Goal: Task Accomplishment & Management: Manage account settings

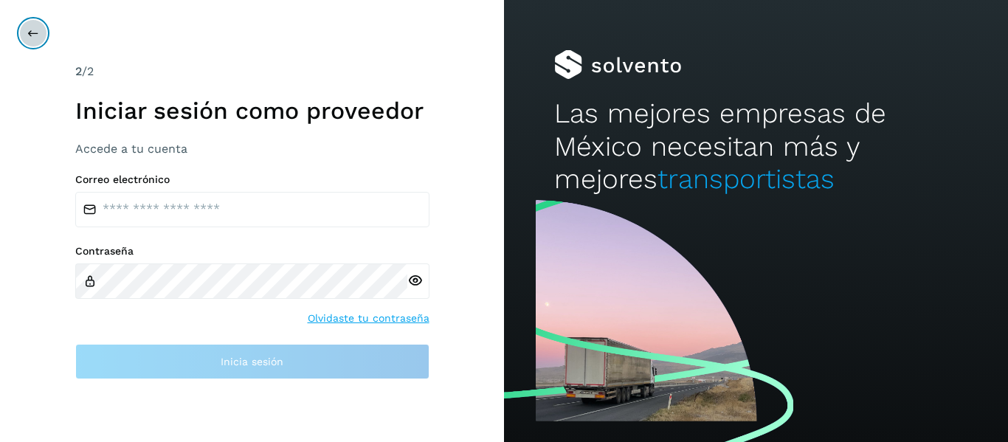
click at [36, 24] on button at bounding box center [33, 33] width 28 height 28
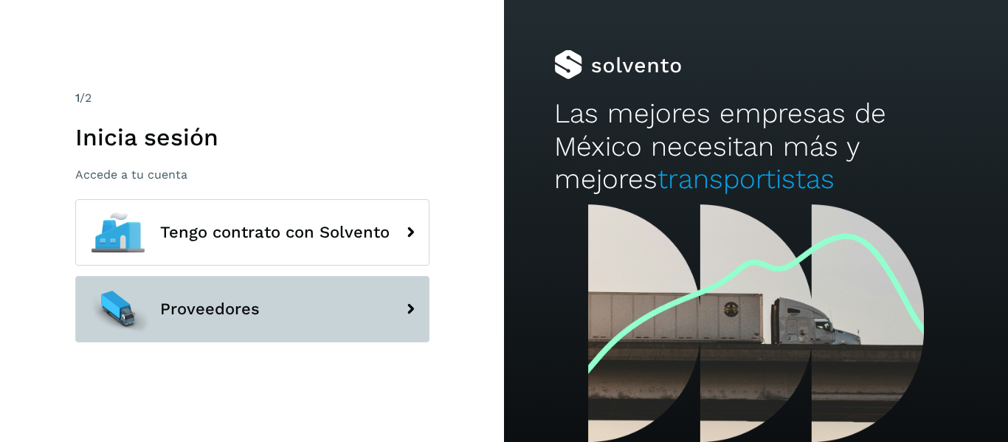
click at [367, 297] on button "Proveedores" at bounding box center [252, 309] width 354 height 66
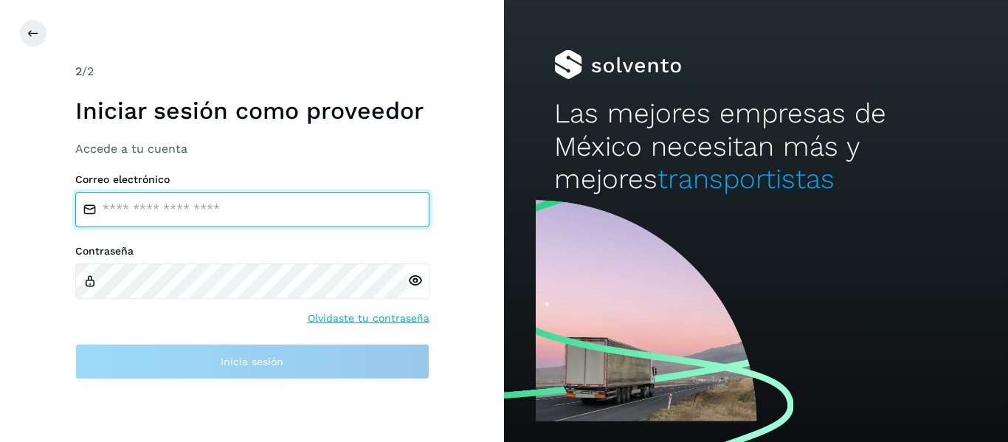
click at [157, 209] on input "email" at bounding box center [252, 209] width 354 height 35
type input "*"
click at [169, 206] on input "**********" at bounding box center [252, 209] width 354 height 35
type input "*"
type input "**********"
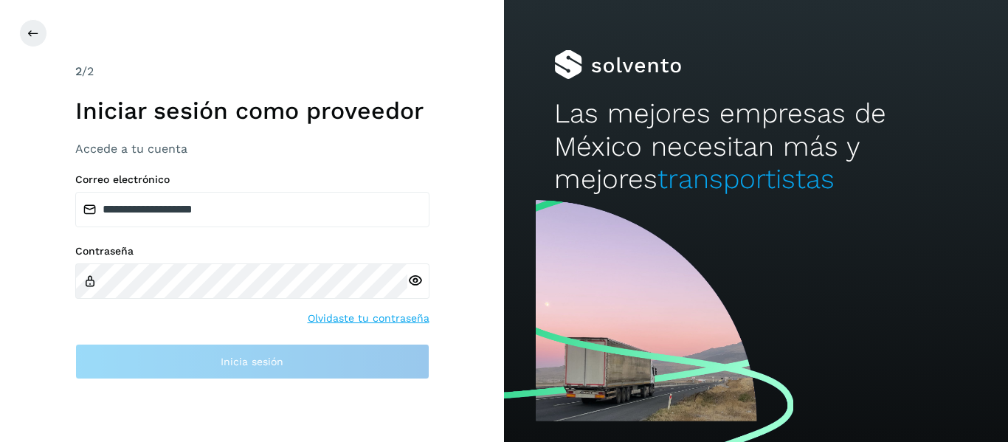
click at [326, 307] on div "Contraseña Olvidaste tu contraseña" at bounding box center [252, 285] width 354 height 81
click at [327, 314] on link "Olvidaste tu contraseña" at bounding box center [369, 318] width 122 height 15
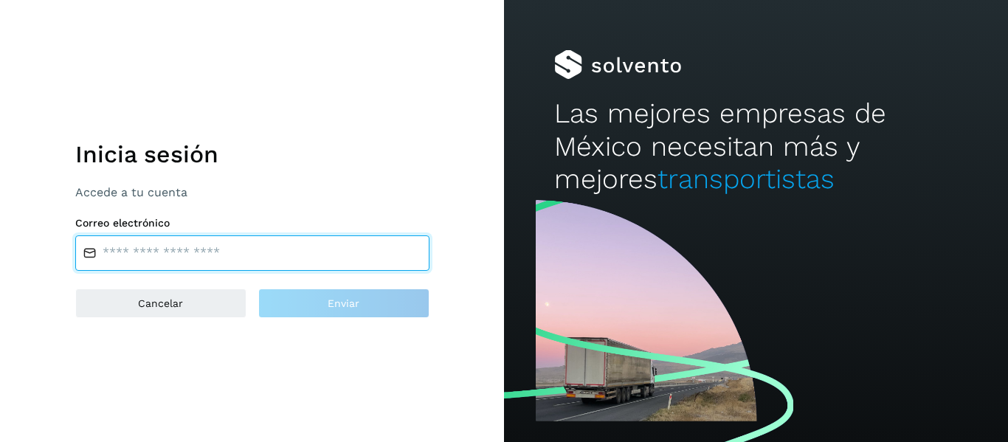
click at [235, 266] on input "email" at bounding box center [252, 252] width 354 height 35
type input "**********"
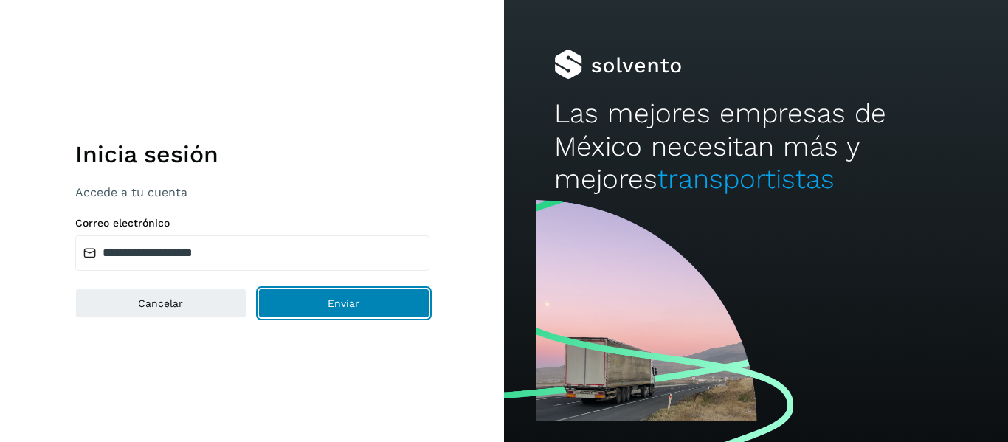
click at [305, 313] on button "Enviar" at bounding box center [343, 303] width 171 height 30
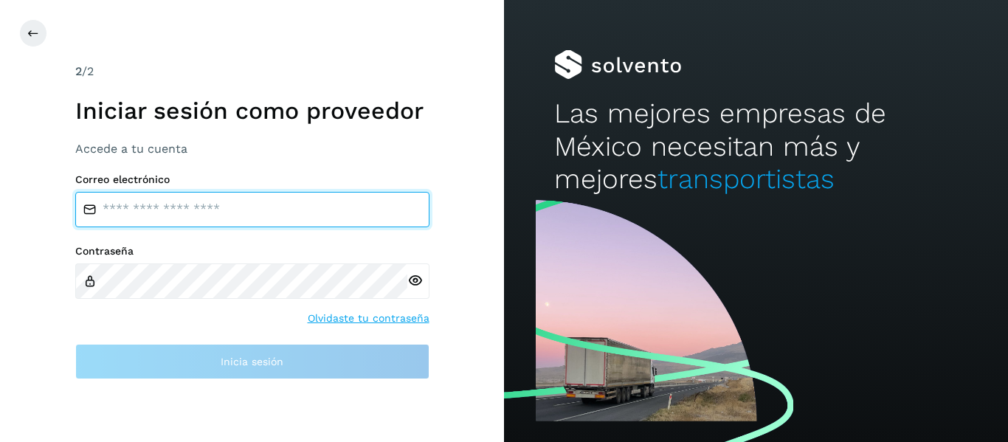
click at [128, 219] on input "email" at bounding box center [252, 209] width 354 height 35
type input "**********"
click at [264, 205] on input "email" at bounding box center [252, 209] width 354 height 35
type input "**********"
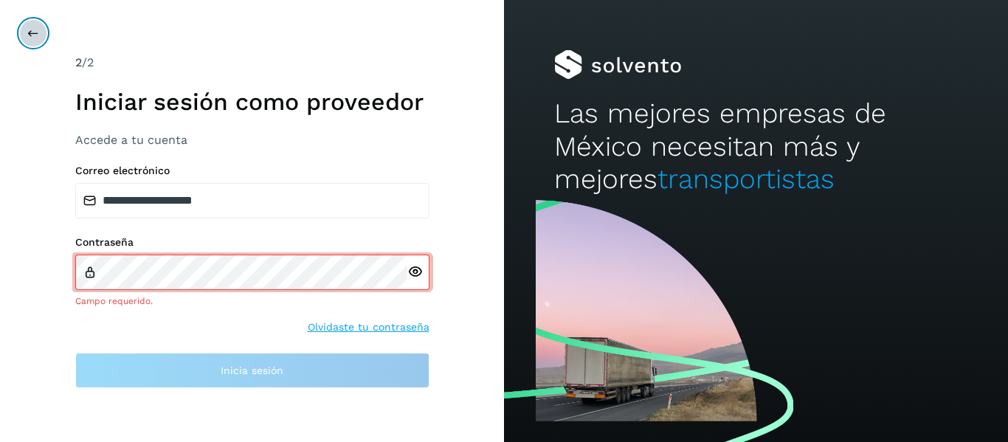
click at [41, 33] on button at bounding box center [33, 33] width 28 height 28
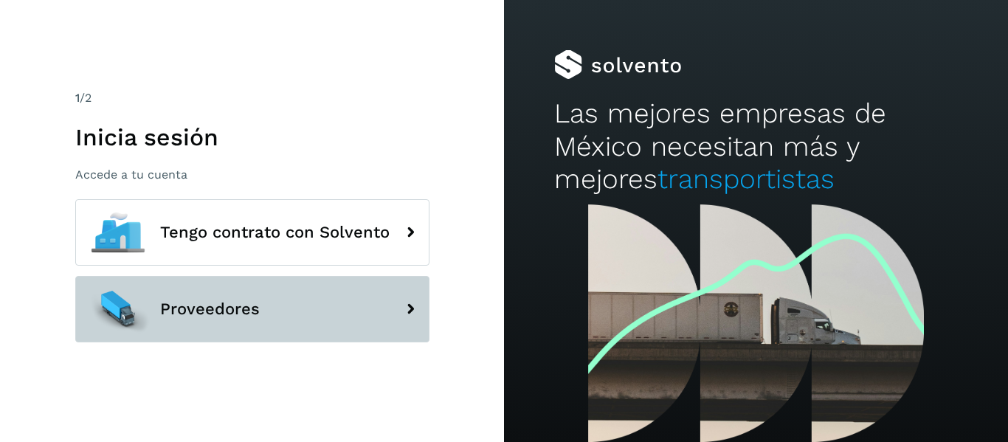
click at [257, 284] on button "Proveedores" at bounding box center [252, 309] width 354 height 66
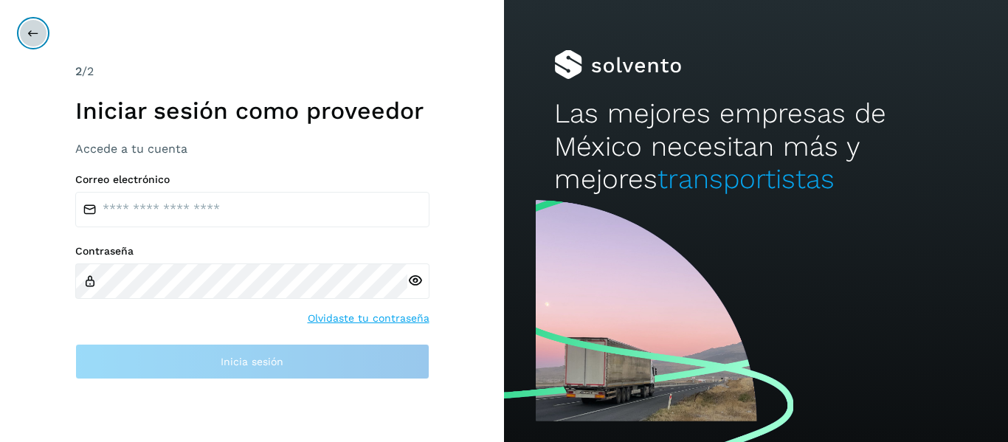
click at [38, 36] on icon at bounding box center [33, 33] width 12 height 12
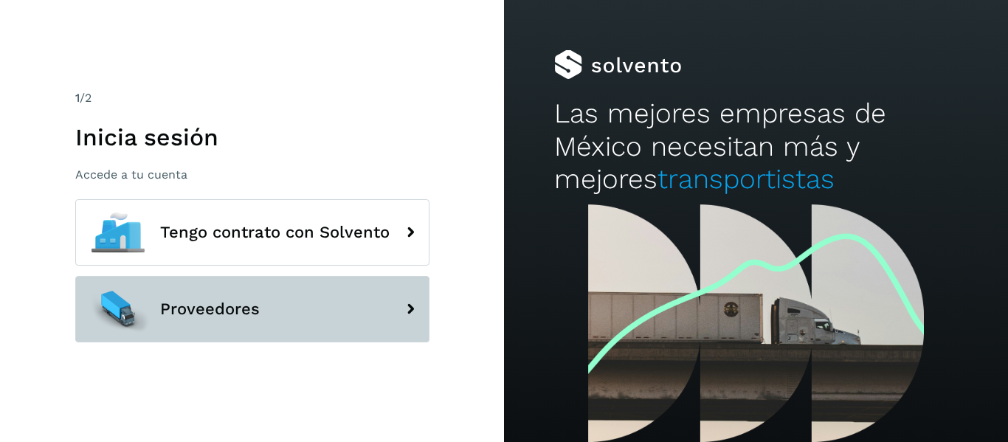
click at [313, 337] on button "Proveedores" at bounding box center [252, 309] width 354 height 66
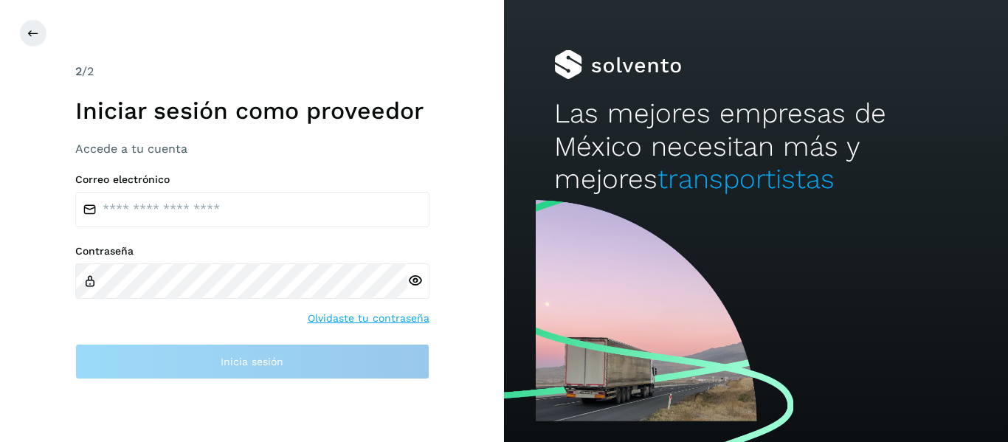
click at [42, 50] on div "2 /2 Iniciar sesión como proveedor Accede a tu cuenta Correo electrónico Contra…" at bounding box center [252, 221] width 504 height 442
click at [24, 21] on div at bounding box center [523, 33] width 1008 height 28
click at [30, 29] on icon at bounding box center [33, 33] width 12 height 12
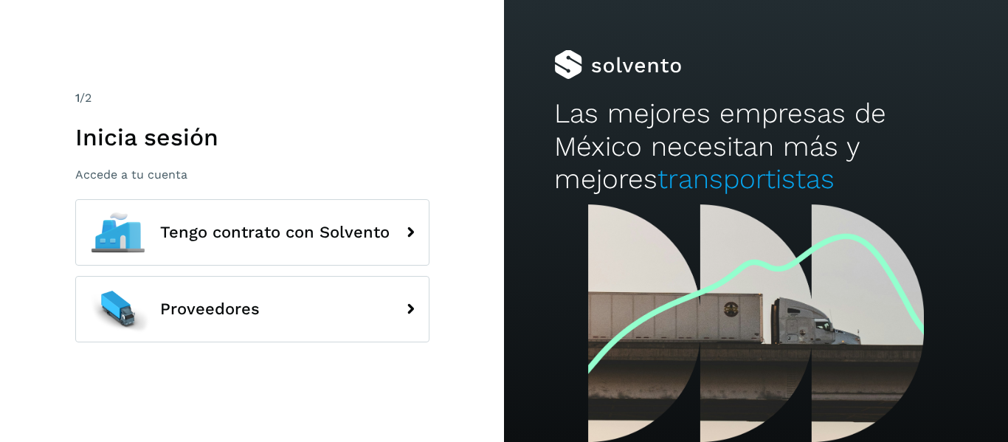
click at [30, 29] on div "1 /2 Inicia sesión Accede a tu cuenta Tengo contrato con Solvento Proveedores" at bounding box center [252, 221] width 504 height 442
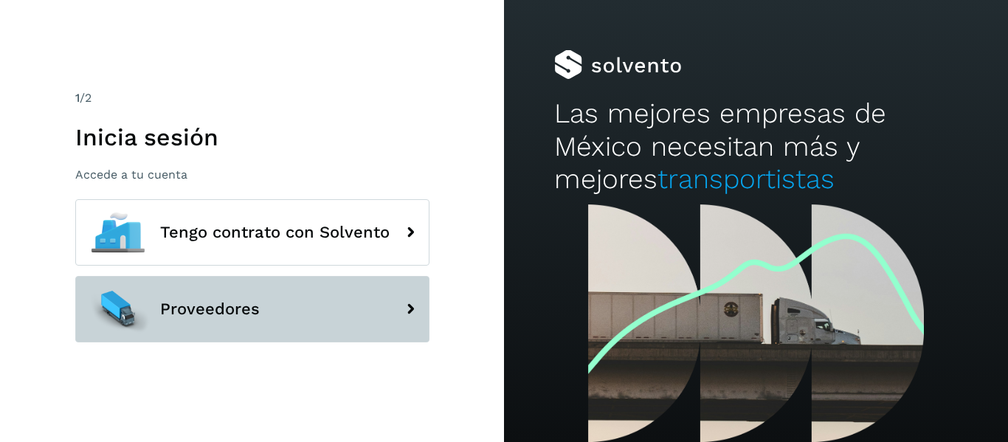
click at [226, 298] on button "Proveedores" at bounding box center [252, 309] width 354 height 66
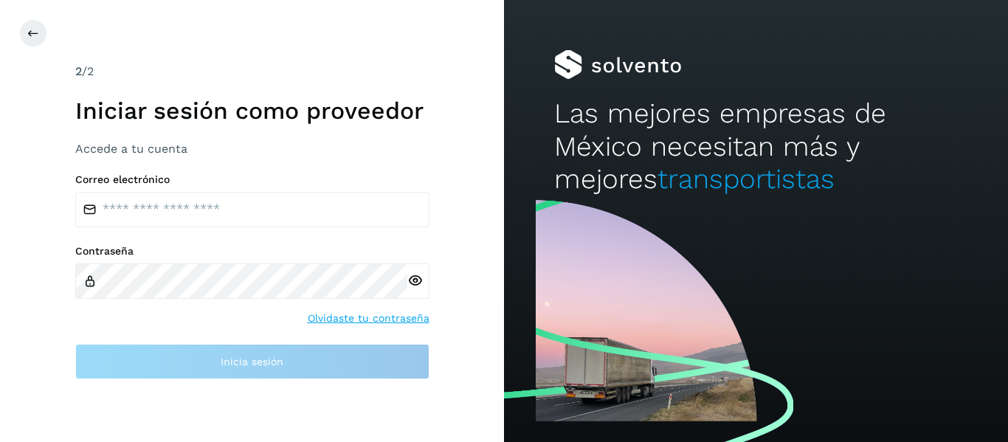
click at [110, 175] on label "Correo electrónico" at bounding box center [252, 179] width 354 height 13
click at [111, 148] on h3 "Accede a tu cuenta" at bounding box center [252, 149] width 354 height 14
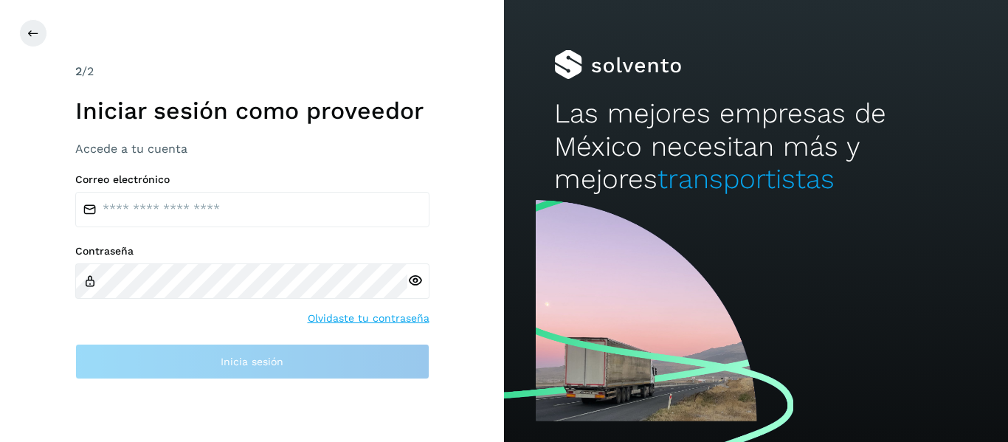
click at [230, 169] on div "2 /2 Iniciar sesión como proveedor Accede a tu cuenta Correo electrónico Contra…" at bounding box center [252, 221] width 354 height 316
click at [38, 41] on button at bounding box center [33, 33] width 28 height 28
click at [51, 32] on div at bounding box center [523, 33] width 1008 height 28
click at [37, 32] on icon at bounding box center [33, 33] width 12 height 12
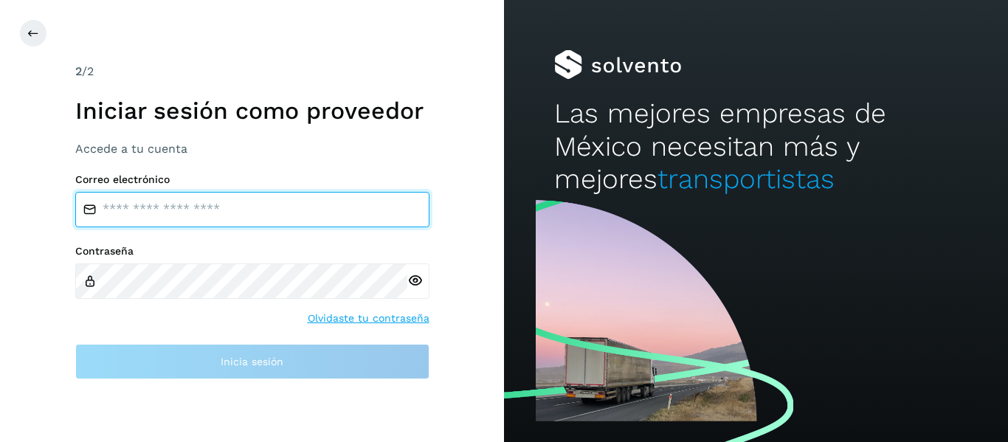
click at [125, 202] on input "email" at bounding box center [252, 209] width 354 height 35
type input "**********"
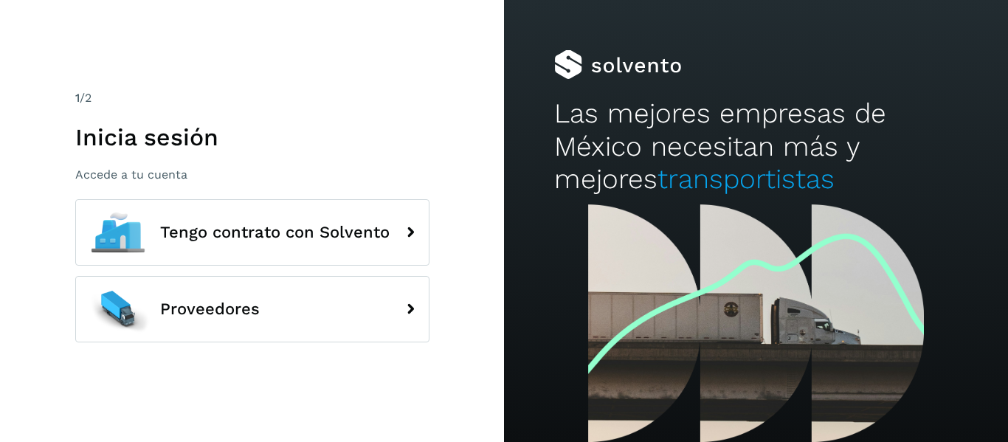
drag, startPoint x: 850, startPoint y: 288, endPoint x: 746, endPoint y: 338, distance: 115.8
click at [746, 338] on div at bounding box center [756, 323] width 504 height 238
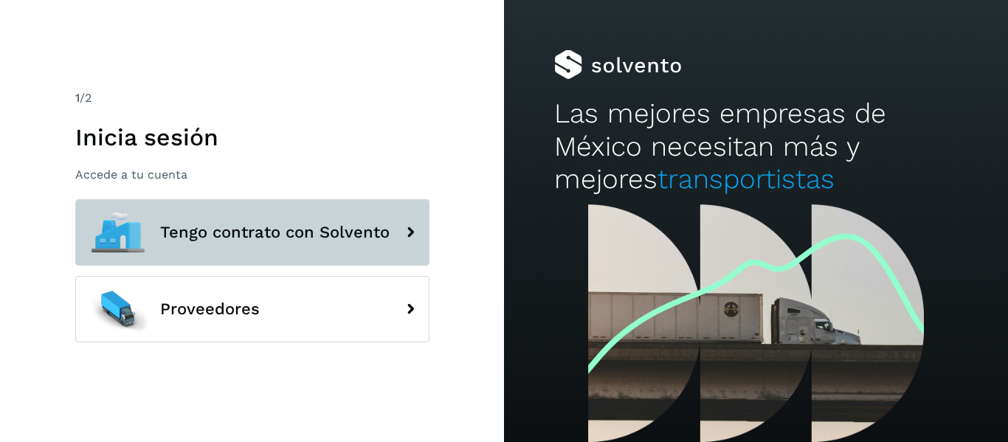
click at [335, 229] on span "Tengo contrato con Solvento" at bounding box center [274, 232] width 229 height 18
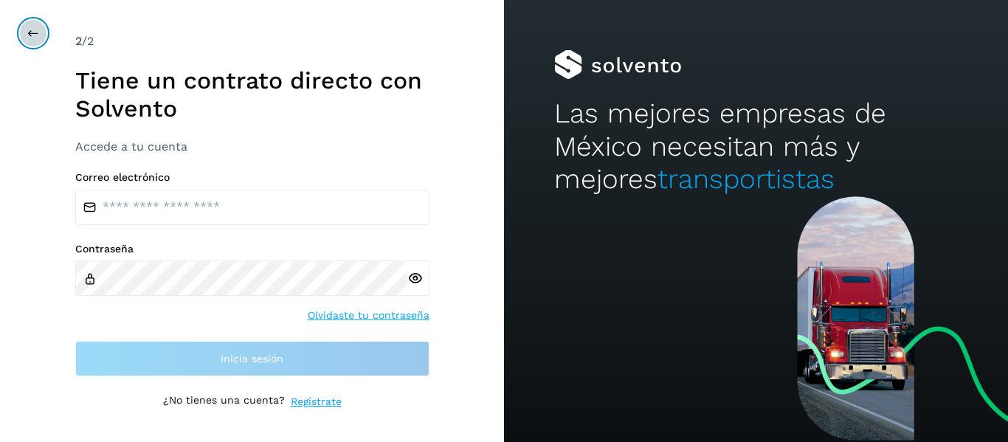
click at [45, 32] on button at bounding box center [33, 33] width 28 height 28
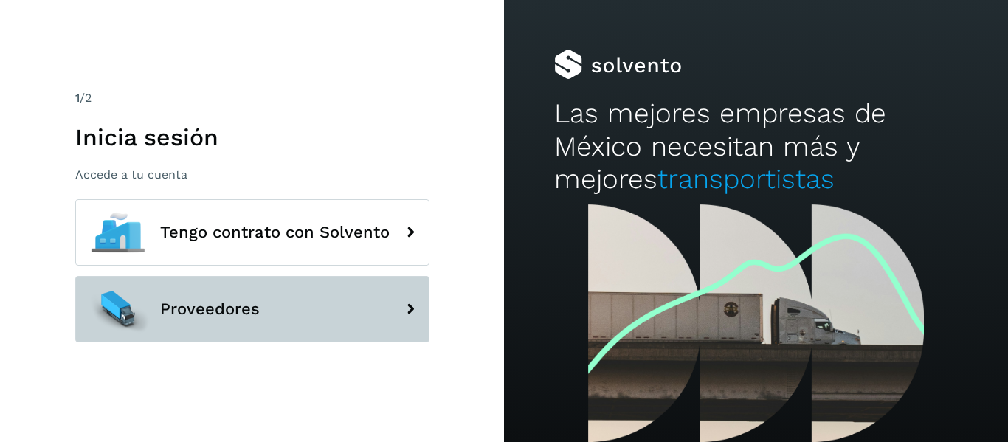
click at [374, 302] on button "Proveedores" at bounding box center [252, 309] width 354 height 66
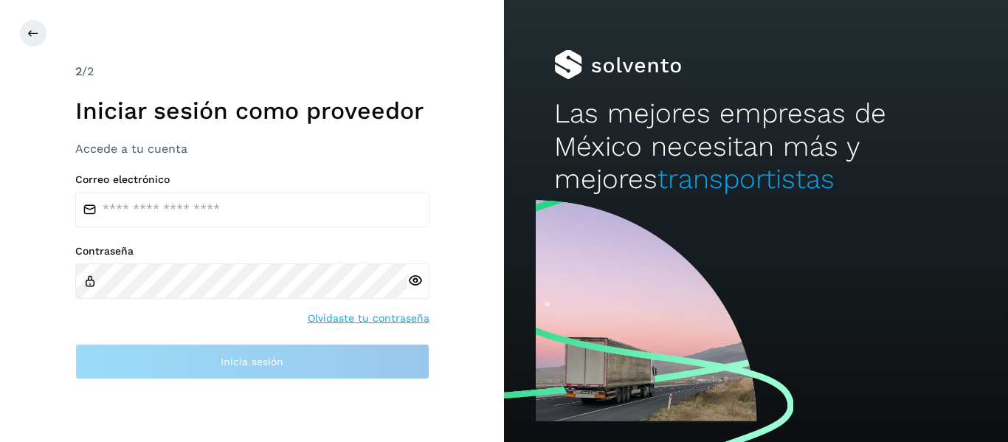
click at [321, 420] on div "2 /2 Iniciar sesión como proveedor Accede a tu cuenta Correo electrónico Contra…" at bounding box center [252, 221] width 504 height 442
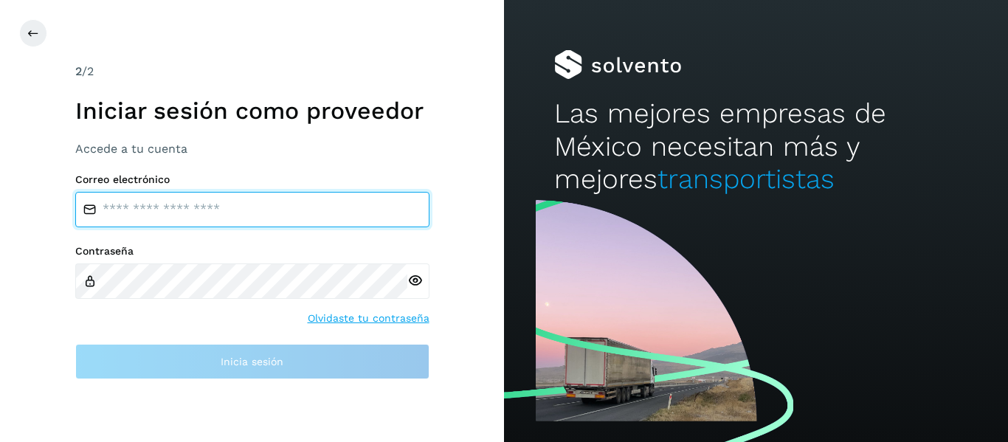
drag, startPoint x: 35, startPoint y: 33, endPoint x: 417, endPoint y: 198, distance: 416.6
click at [417, 198] on input "email" at bounding box center [252, 209] width 354 height 35
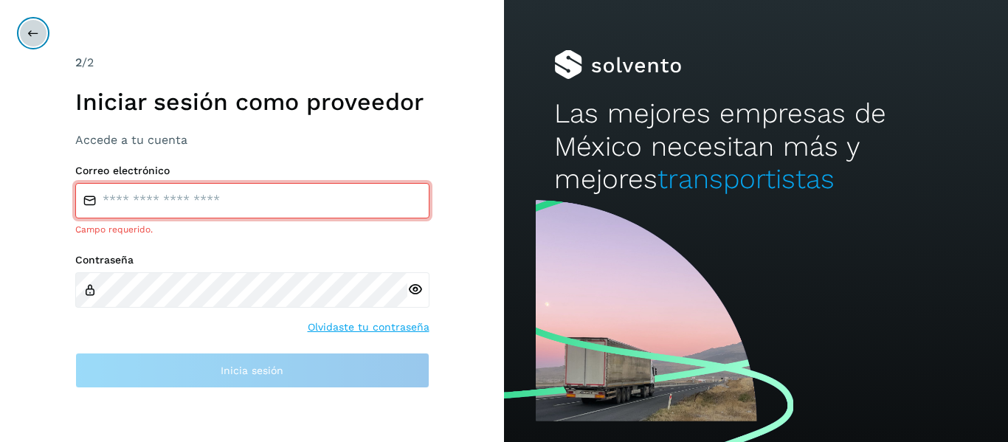
click at [32, 35] on icon at bounding box center [33, 33] width 12 height 12
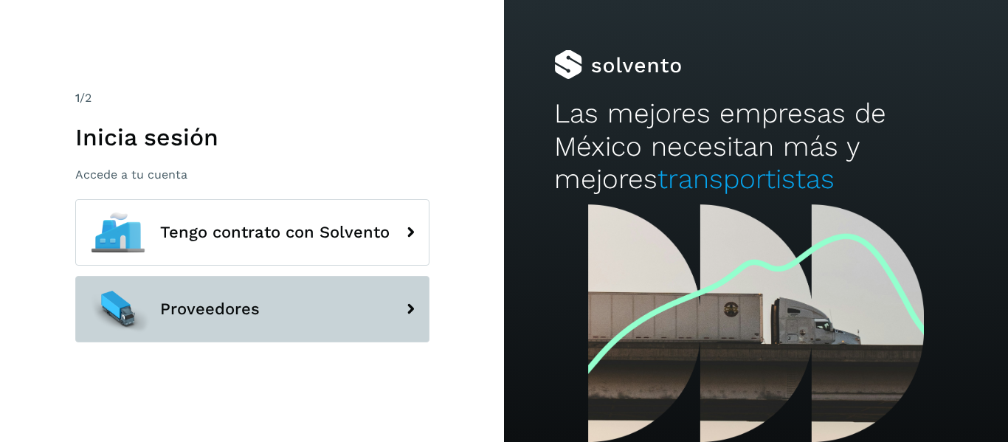
click at [386, 325] on button "Proveedores" at bounding box center [252, 309] width 354 height 66
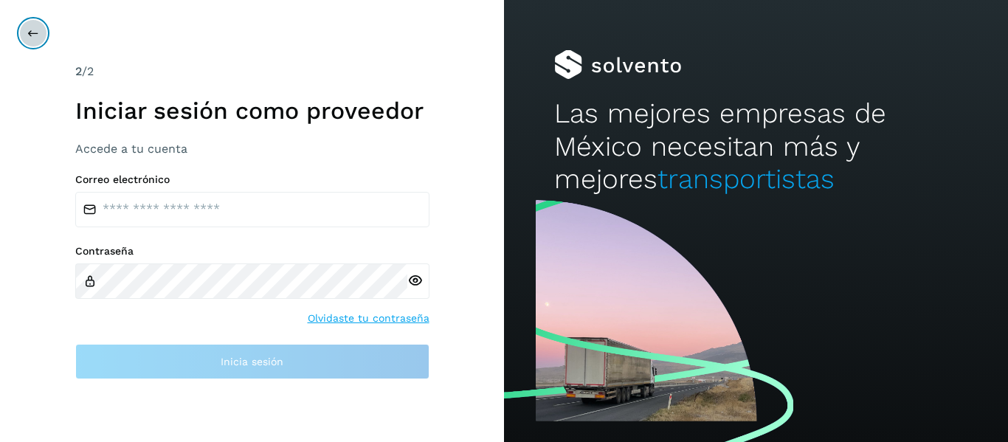
click at [41, 39] on button at bounding box center [33, 33] width 28 height 28
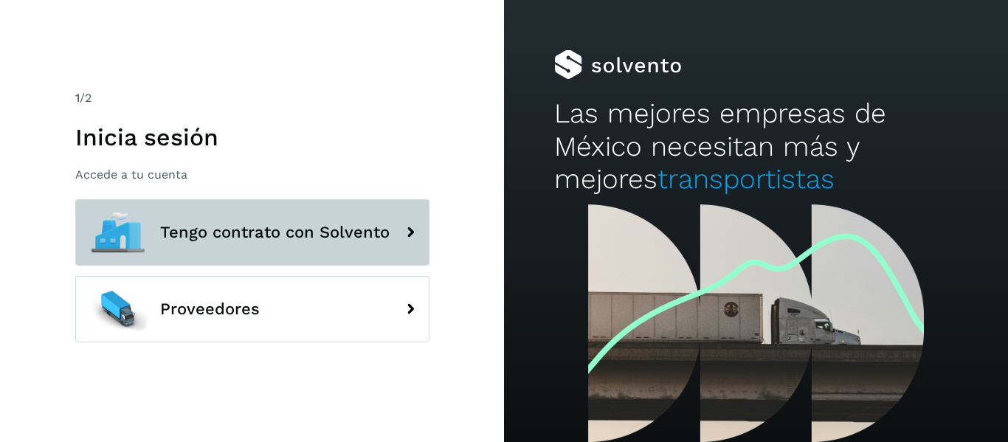
click at [403, 232] on icon at bounding box center [410, 233] width 30 height 30
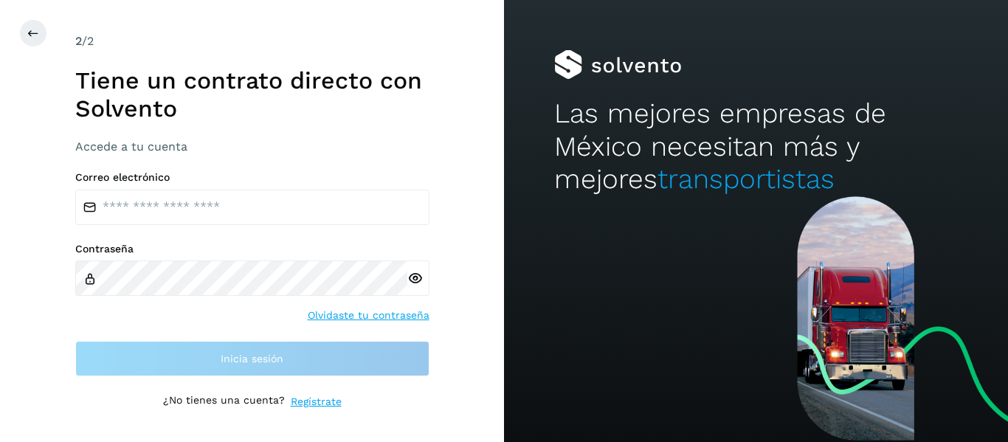
click at [320, 397] on link "Regístrate" at bounding box center [316, 401] width 51 height 15
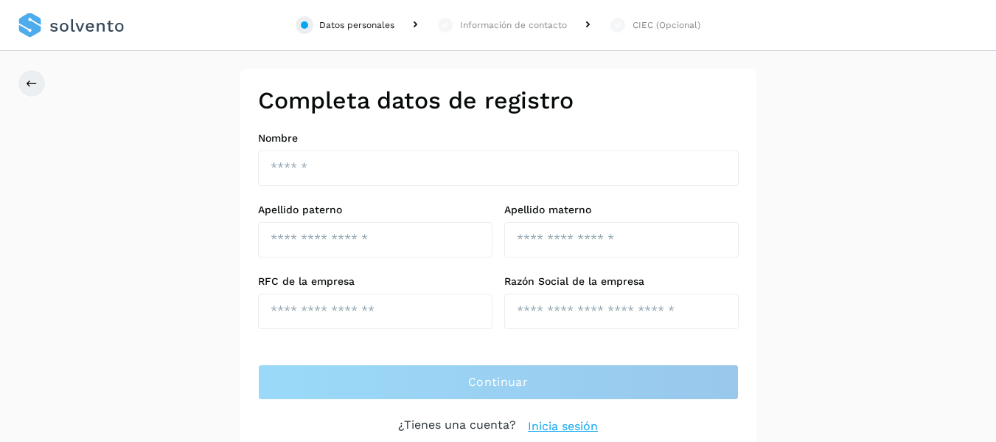
scroll to position [11, 0]
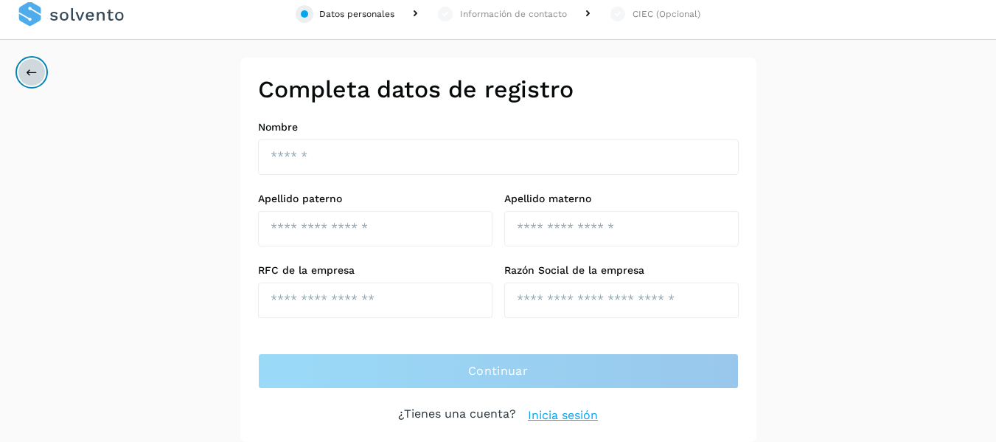
click at [34, 76] on icon at bounding box center [32, 72] width 12 height 12
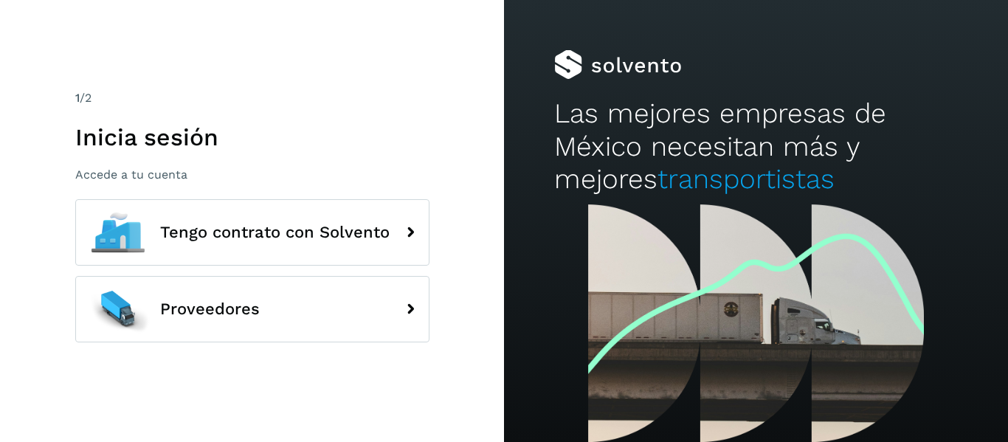
click at [712, 206] on div at bounding box center [756, 323] width 504 height 238
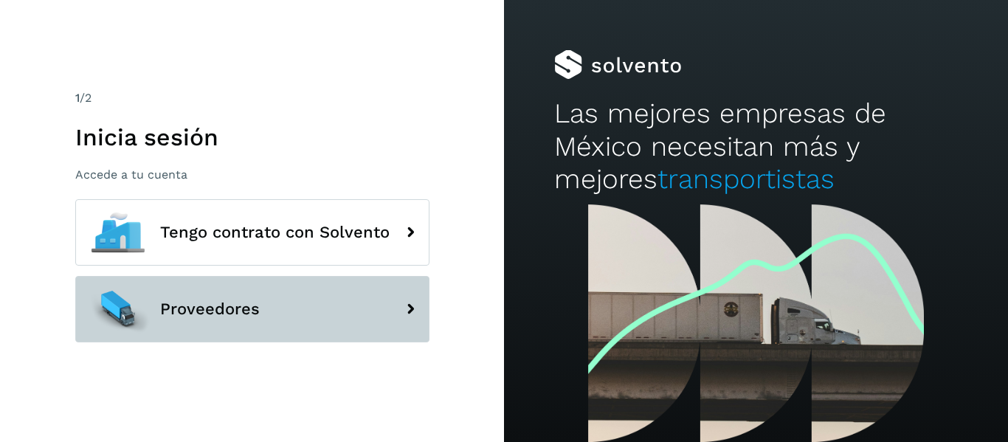
click at [290, 316] on button "Proveedores" at bounding box center [252, 309] width 354 height 66
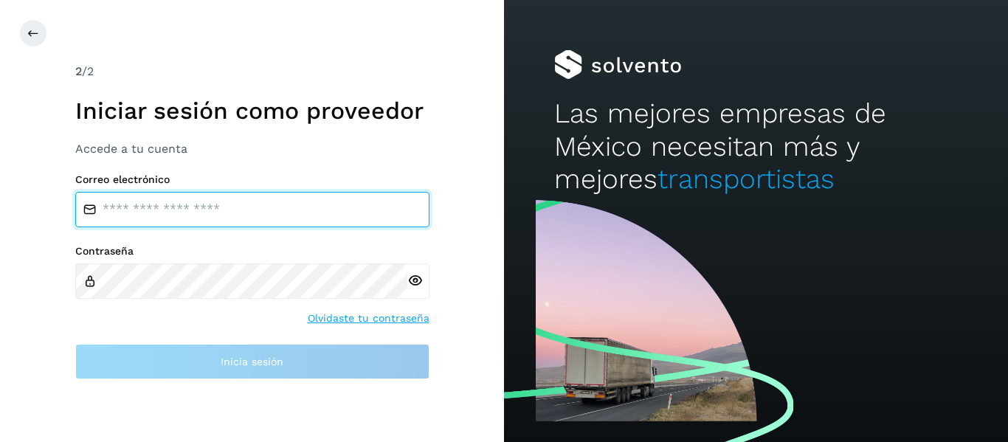
click at [235, 219] on input "email" at bounding box center [252, 209] width 354 height 35
type input "**********"
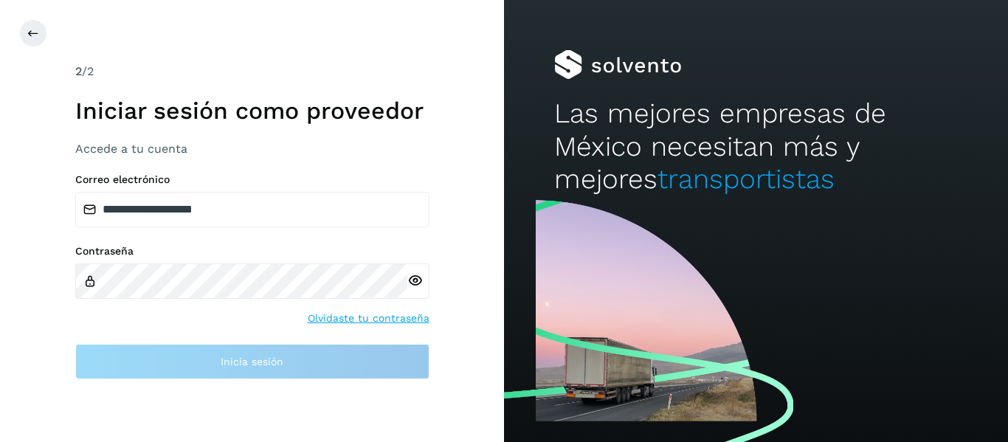
click at [84, 288] on div "Contraseña" at bounding box center [252, 272] width 354 height 54
